Goal: Find specific page/section: Find specific page/section

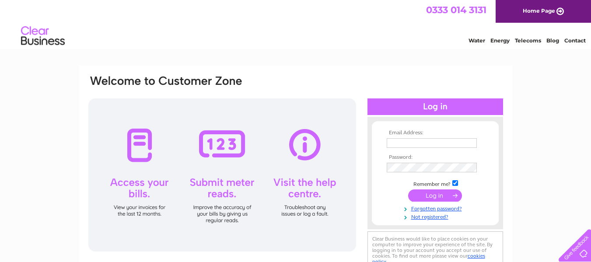
type input "birtleyshields@btinternet.com"
click at [432, 200] on input "submit" at bounding box center [435, 195] width 54 height 12
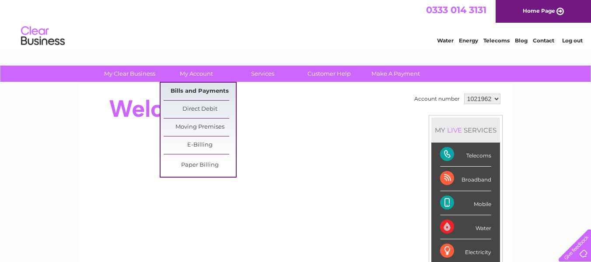
click at [197, 94] on link "Bills and Payments" at bounding box center [200, 91] width 72 height 17
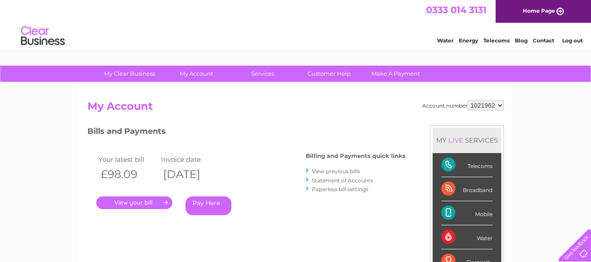
click at [145, 204] on link "." at bounding box center [134, 202] width 76 height 13
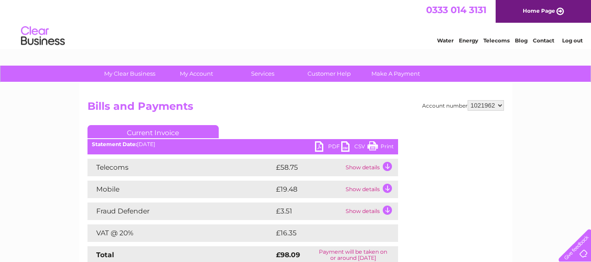
click at [326, 148] on link "PDF" at bounding box center [328, 147] width 26 height 13
